Goal: Find specific page/section: Find specific page/section

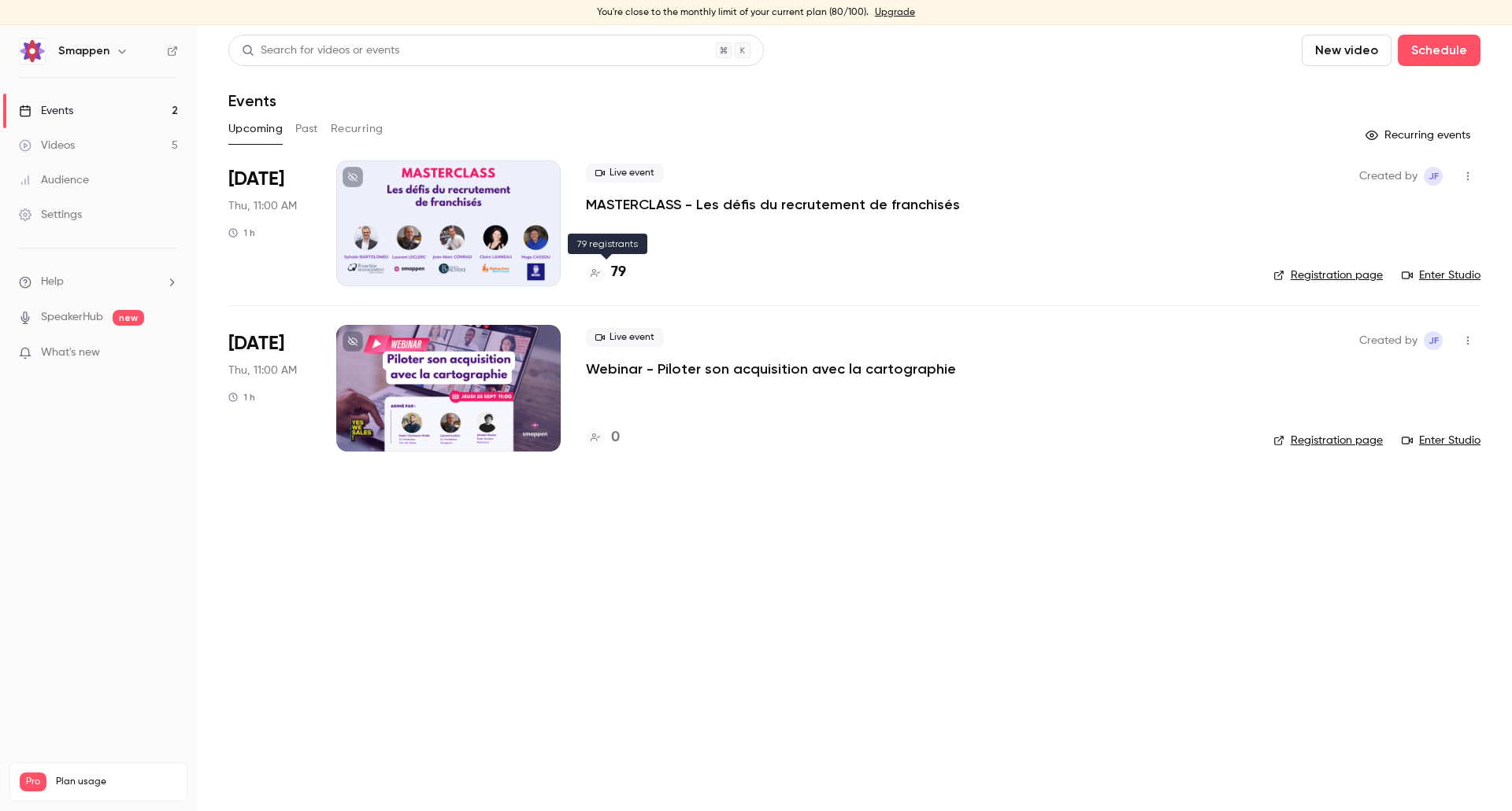
click at [621, 271] on h4 "79" at bounding box center [619, 273] width 15 height 21
click at [622, 273] on h4 "79" at bounding box center [619, 273] width 15 height 21
